Goal: Check status: Check status

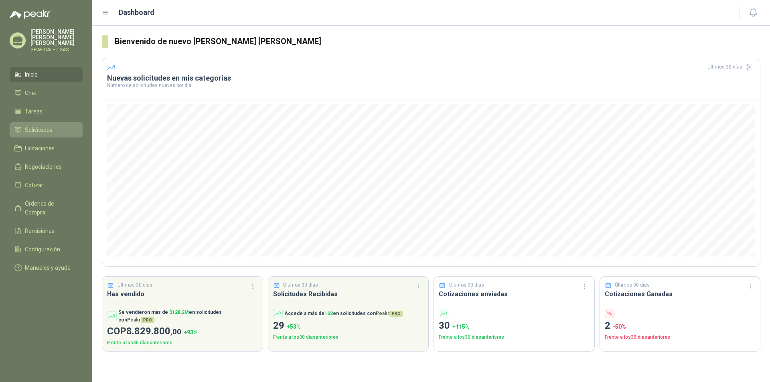
click at [40, 132] on span "Solicitudes" at bounding box center [39, 130] width 28 height 9
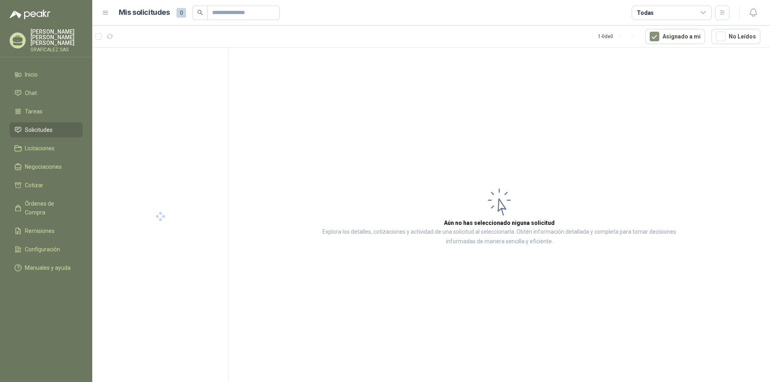
click at [40, 132] on span "Solicitudes" at bounding box center [39, 130] width 28 height 9
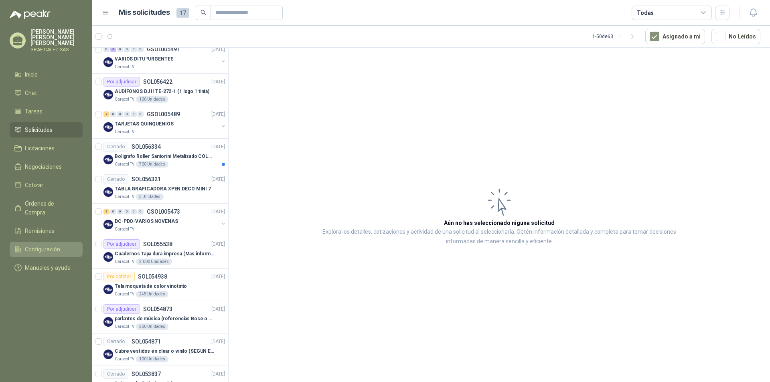
scroll to position [80, 0]
click at [181, 225] on div "DC-PDO-VARIOS NOVENAS" at bounding box center [167, 221] width 104 height 10
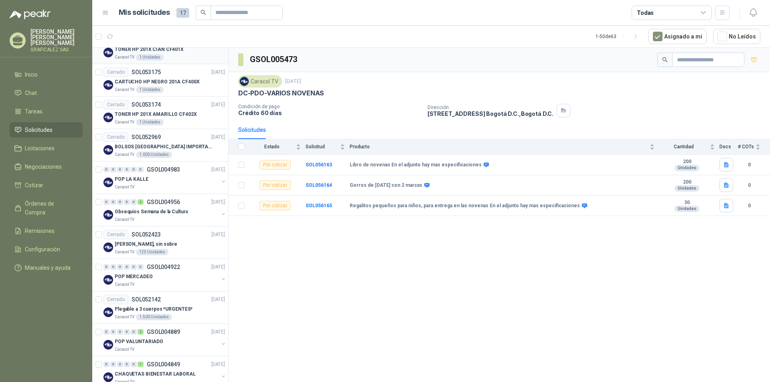
scroll to position [481, 0]
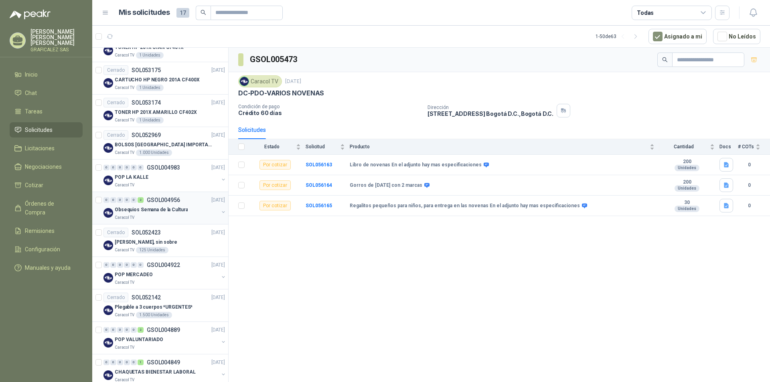
click at [153, 217] on div "Caracol TV" at bounding box center [167, 218] width 104 height 6
